Goal: Transaction & Acquisition: Purchase product/service

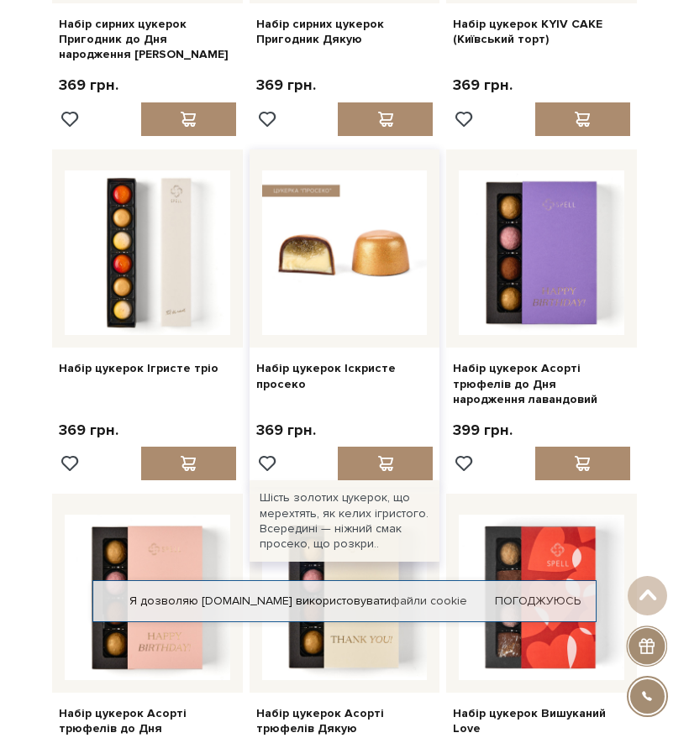
scroll to position [1008, 0]
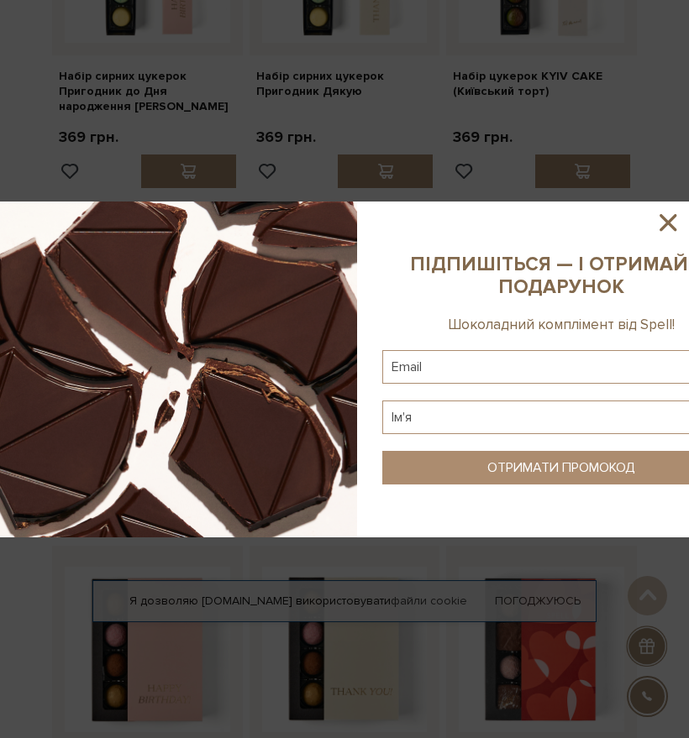
click at [675, 225] on icon at bounding box center [668, 222] width 29 height 29
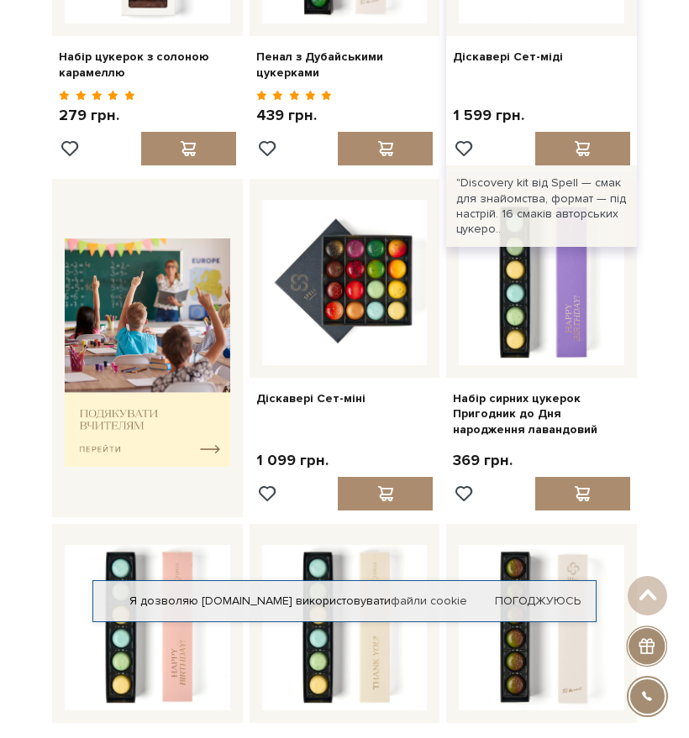
scroll to position [336, 0]
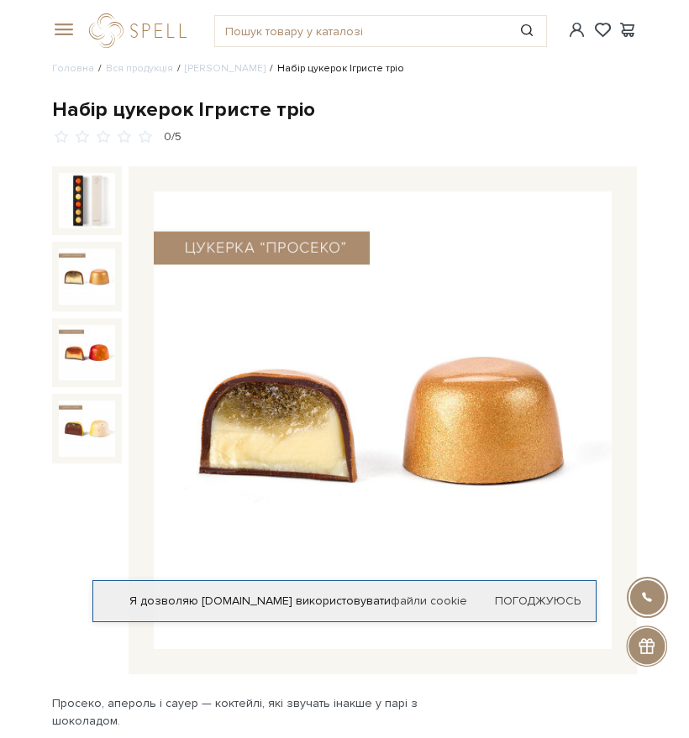
click at [102, 283] on img at bounding box center [87, 277] width 56 height 56
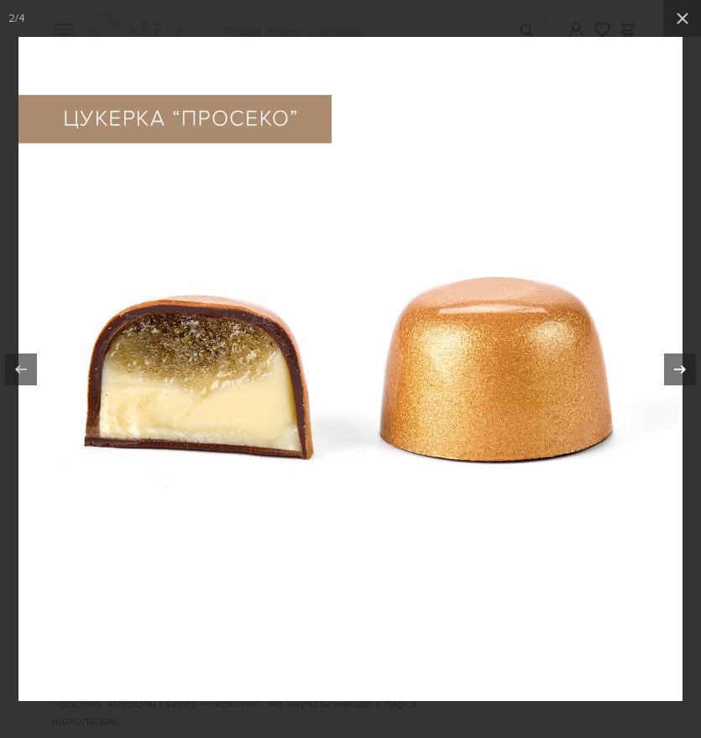
click at [676, 370] on icon at bounding box center [681, 369] width 12 height 8
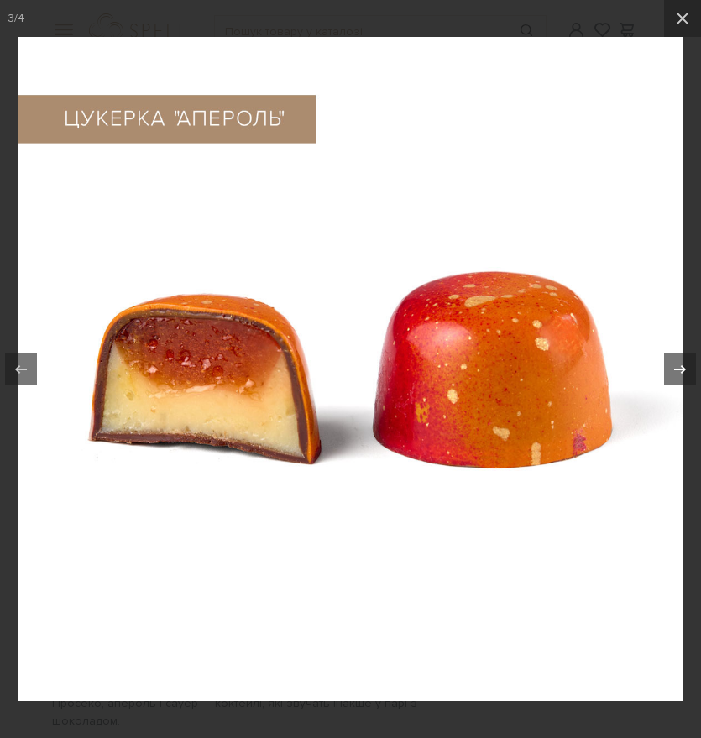
click at [676, 370] on icon at bounding box center [681, 369] width 12 height 8
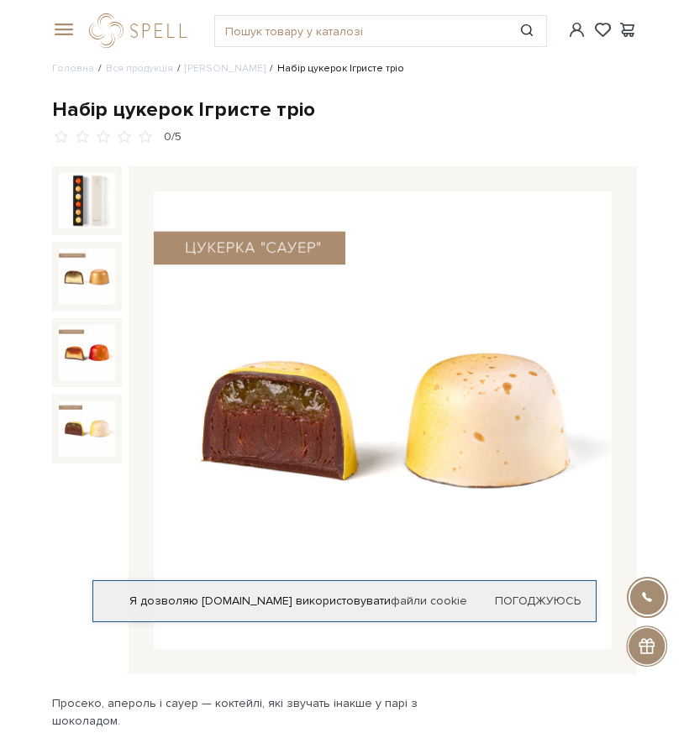
click at [110, 444] on img at bounding box center [87, 429] width 56 height 56
click at [211, 70] on link "Сети цукерок" at bounding box center [225, 68] width 81 height 13
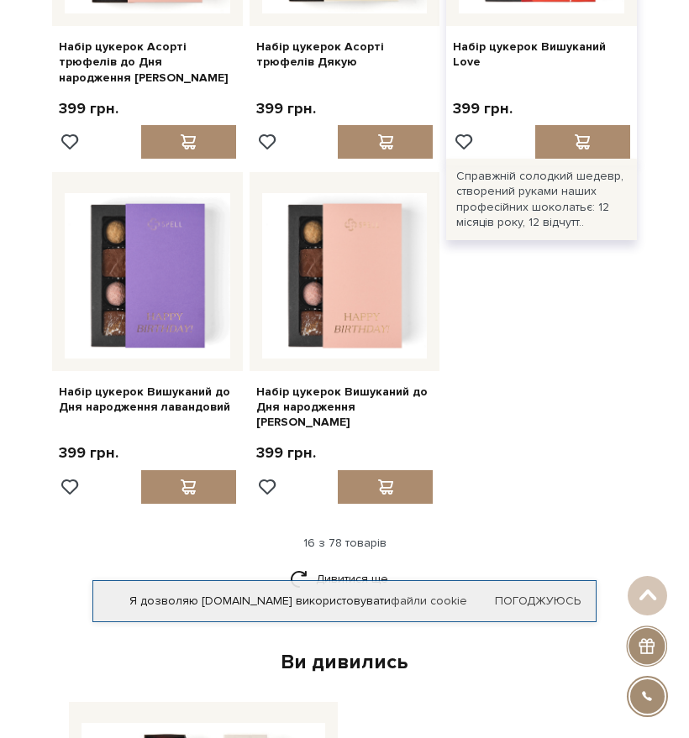
scroll to position [1764, 0]
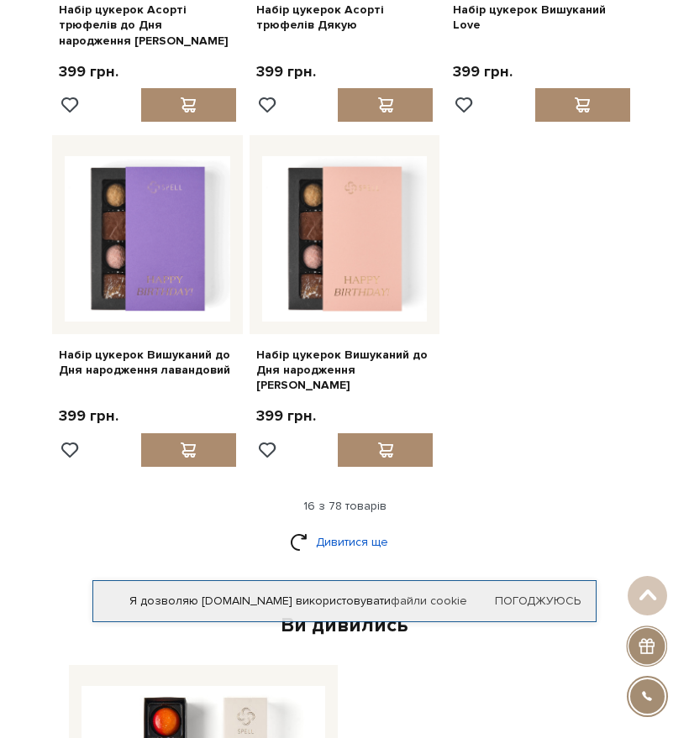
click at [334, 528] on link "Дивитися ще" at bounding box center [344, 542] width 109 height 29
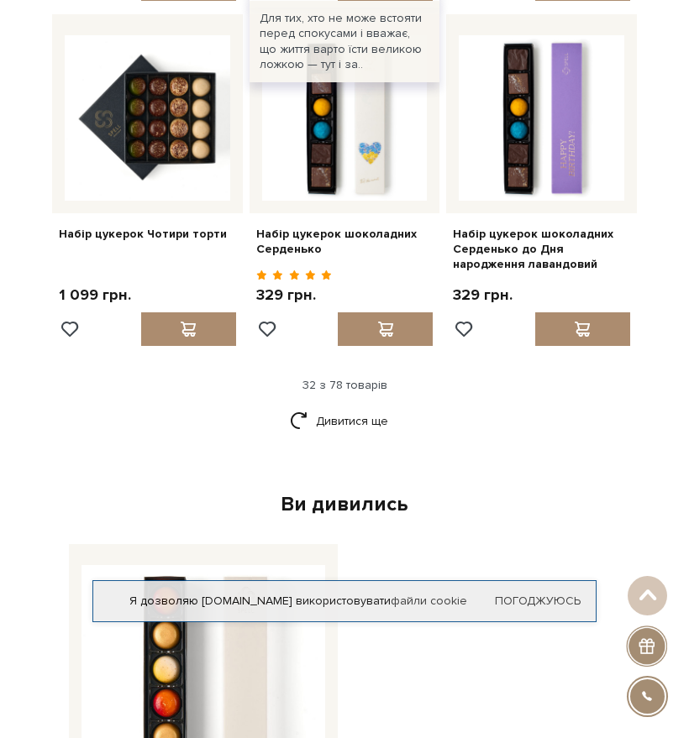
scroll to position [3612, 0]
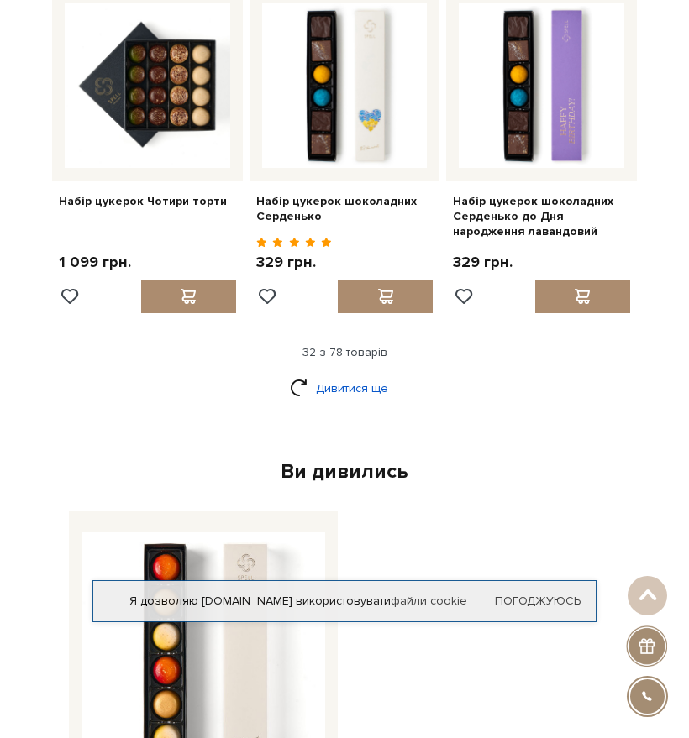
click at [371, 374] on link "Дивитися ще" at bounding box center [344, 388] width 109 height 29
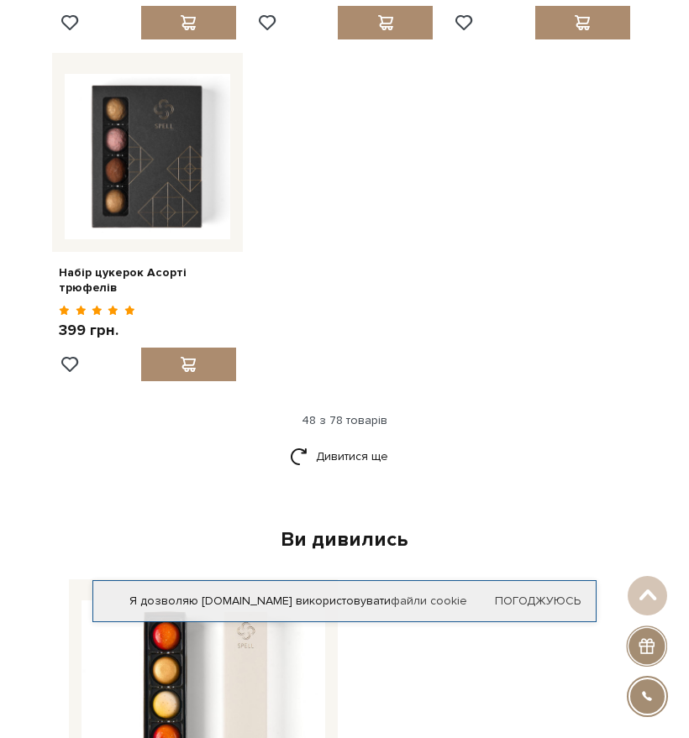
scroll to position [5628, 0]
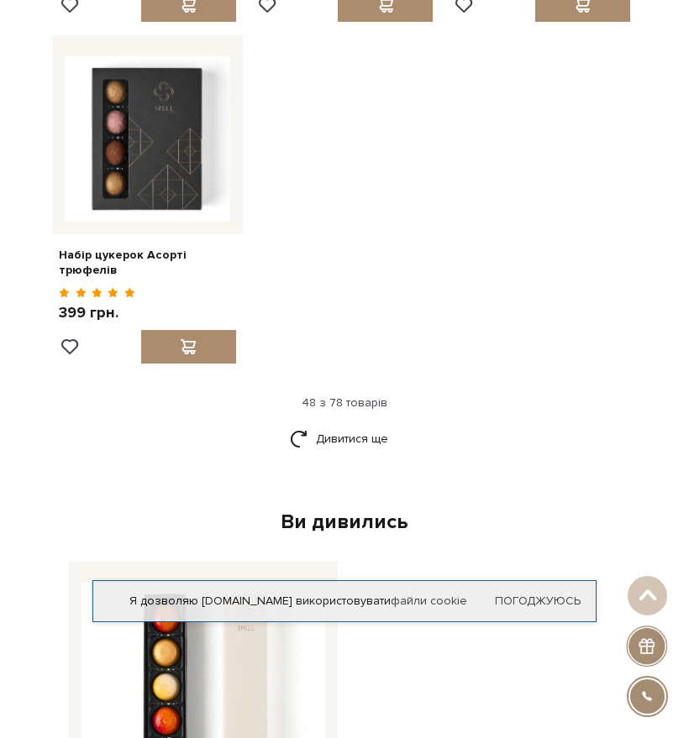
click at [356, 509] on div "Ви дивились" at bounding box center [344, 522] width 565 height 26
click at [350, 424] on link "Дивитися ще" at bounding box center [344, 438] width 109 height 29
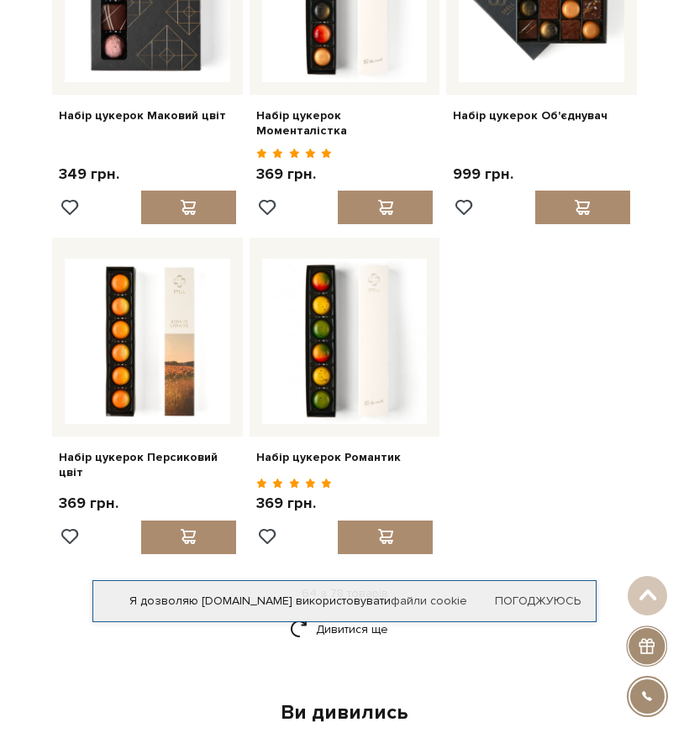
scroll to position [7140, 0]
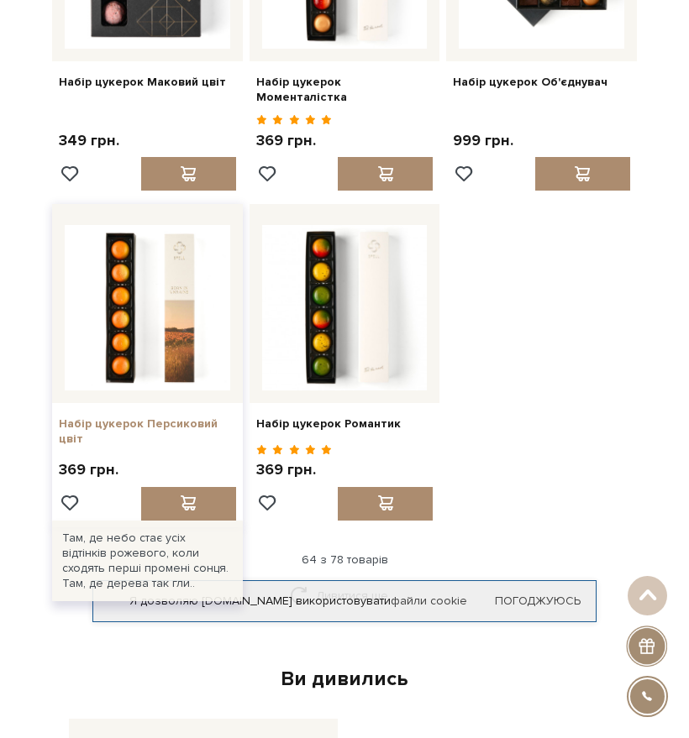
click at [202, 417] on link "Набір цукерок Персиковий цвіт" at bounding box center [147, 432] width 177 height 30
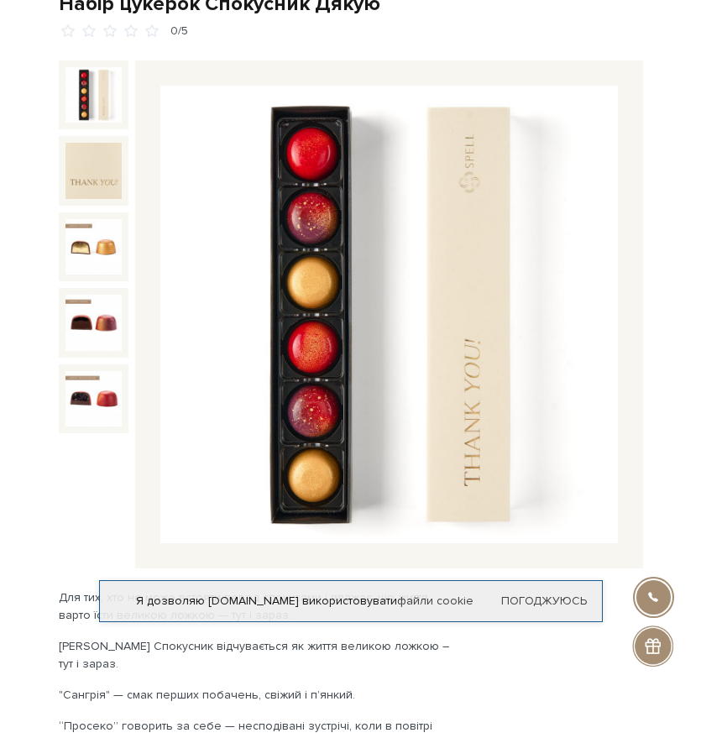
scroll to position [84, 0]
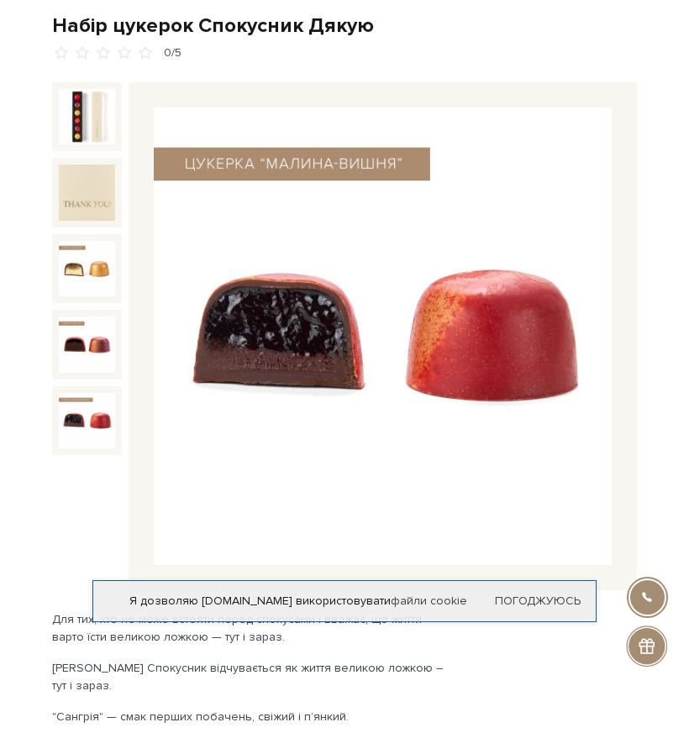
click at [102, 428] on img at bounding box center [87, 421] width 56 height 56
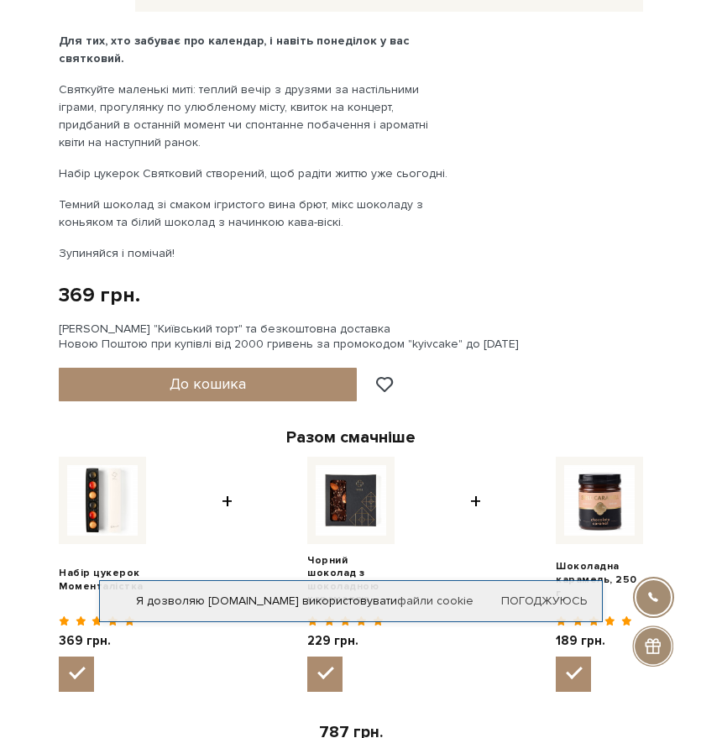
scroll to position [672, 0]
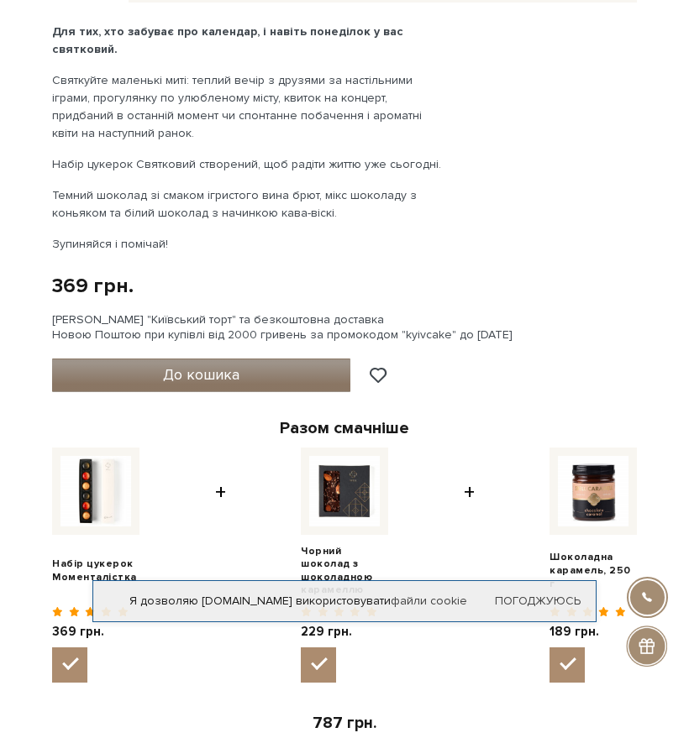
click at [213, 366] on span "До кошика" at bounding box center [201, 374] width 76 height 18
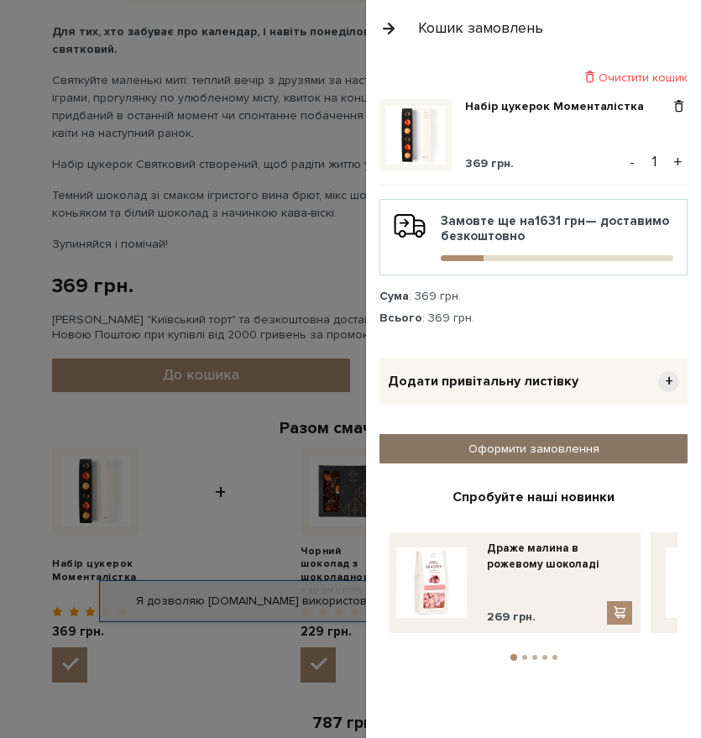
click at [599, 449] on link "Оформити замовлення" at bounding box center [534, 448] width 308 height 29
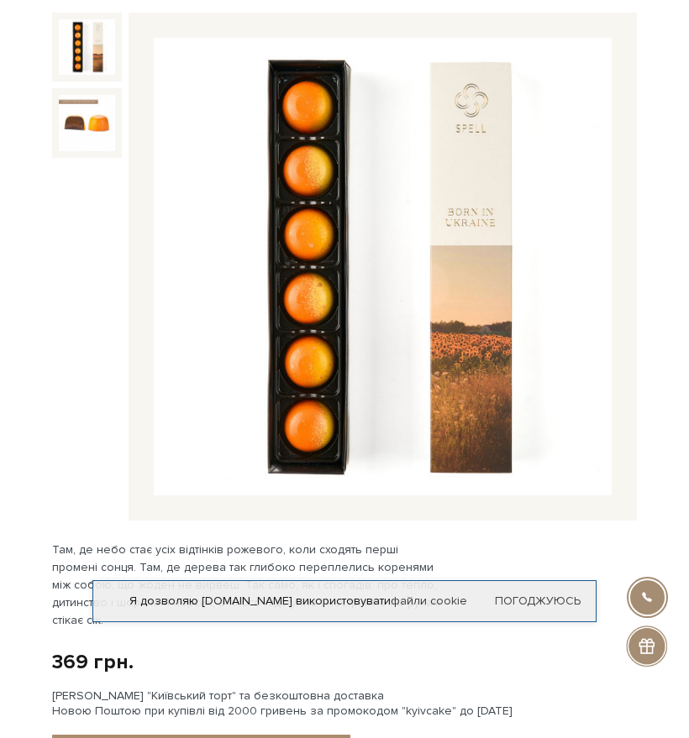
scroll to position [420, 0]
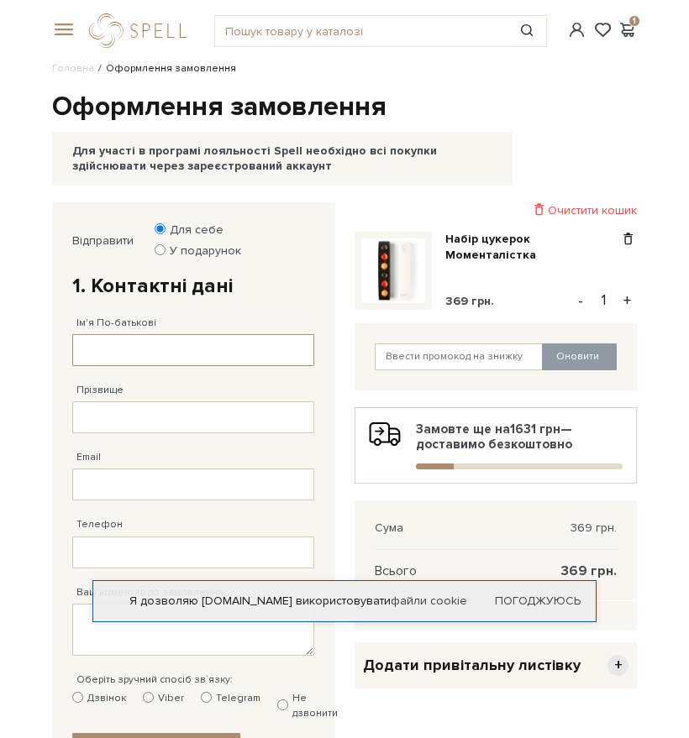
click at [188, 349] on input "Ім'я По-батькові" at bounding box center [193, 350] width 242 height 32
type input "D"
type input "Володиморівна"
